Goal: Find specific page/section: Find specific page/section

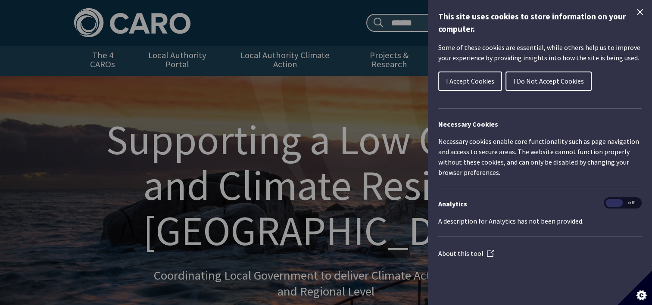
click at [640, 11] on icon "Close Cookie Control" at bounding box center [640, 12] width 6 height 6
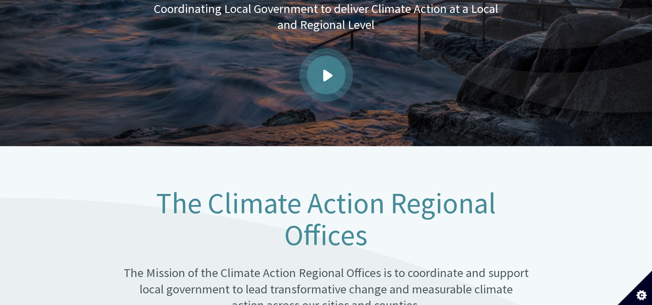
scroll to position [533, 0]
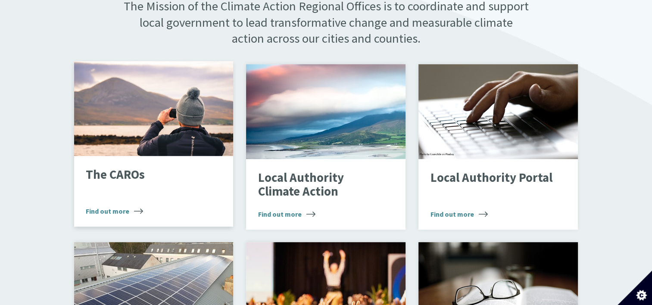
click at [126, 206] on span "Find out more" at bounding box center [114, 211] width 57 height 10
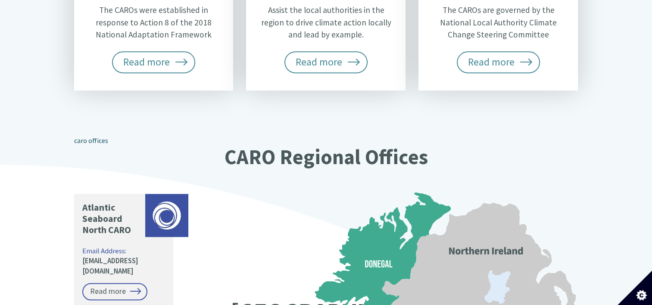
scroll to position [800, 0]
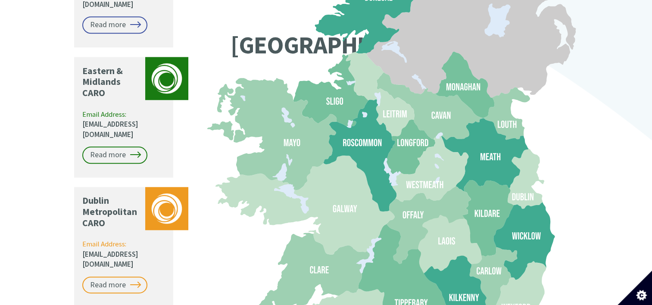
drag, startPoint x: 448, startPoint y: 146, endPoint x: 651, endPoint y: 265, distance: 235.9
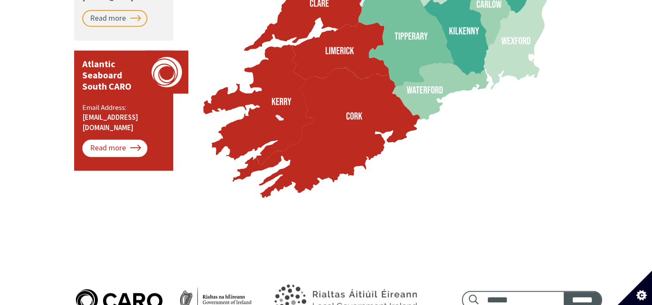
click at [109, 140] on link "Read more" at bounding box center [114, 148] width 65 height 17
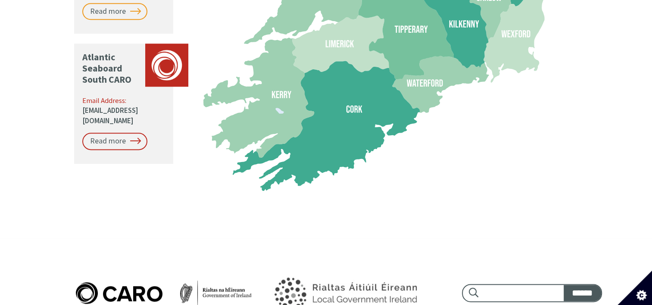
scroll to position [807, 0]
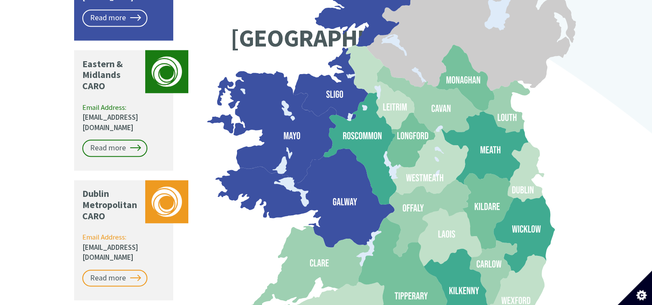
click at [357, 160] on icon at bounding box center [304, 198] width 179 height 99
click at [338, 156] on icon at bounding box center [304, 198] width 179 height 99
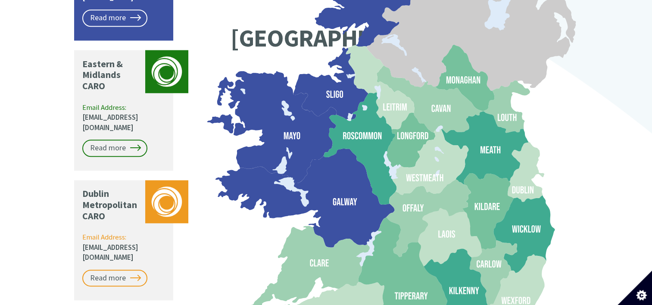
drag, startPoint x: 338, startPoint y: 156, endPoint x: 290, endPoint y: 88, distance: 83.2
click at [290, 88] on icon at bounding box center [276, 127] width 119 height 112
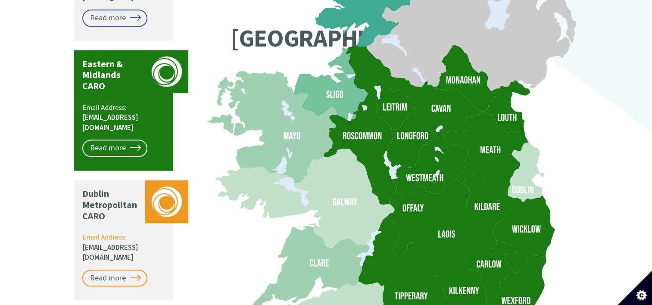
click at [408, 115] on icon at bounding box center [410, 142] width 50 height 58
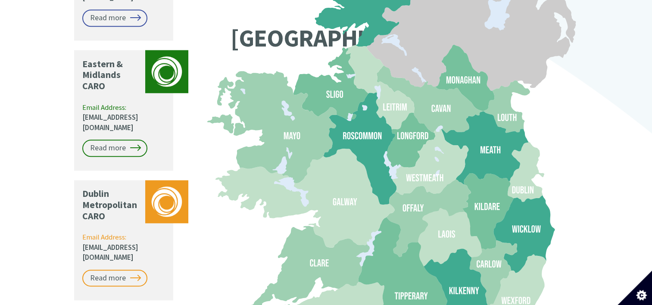
scroll to position [1073, 0]
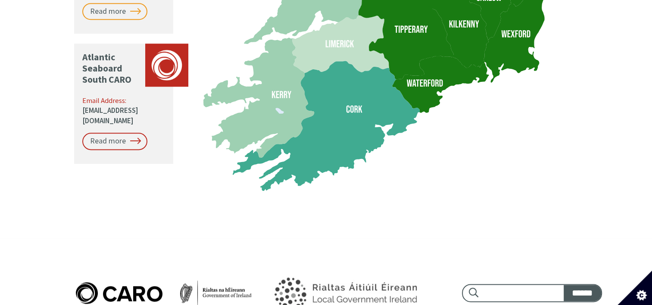
click at [431, 79] on icon at bounding box center [432, 82] width 3 height 7
